Goal: Navigation & Orientation: Understand site structure

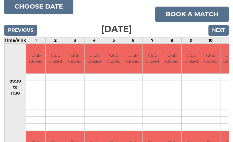
scroll to position [77, 0]
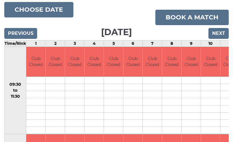
click at [218, 32] on input "Next" at bounding box center [218, 33] width 20 height 11
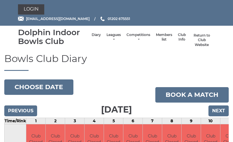
click at [194, 39] on link "Return to Club Website" at bounding box center [201, 40] width 21 height 14
click at [131, 37] on link "Competitions" at bounding box center [138, 37] width 24 height 9
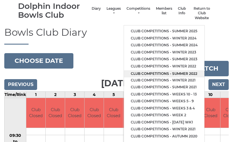
scroll to position [26, 0]
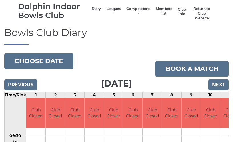
click at [178, 11] on link "Club Info" at bounding box center [182, 11] width 8 height 9
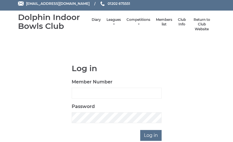
scroll to position [17, 0]
